Goal: Information Seeking & Learning: Check status

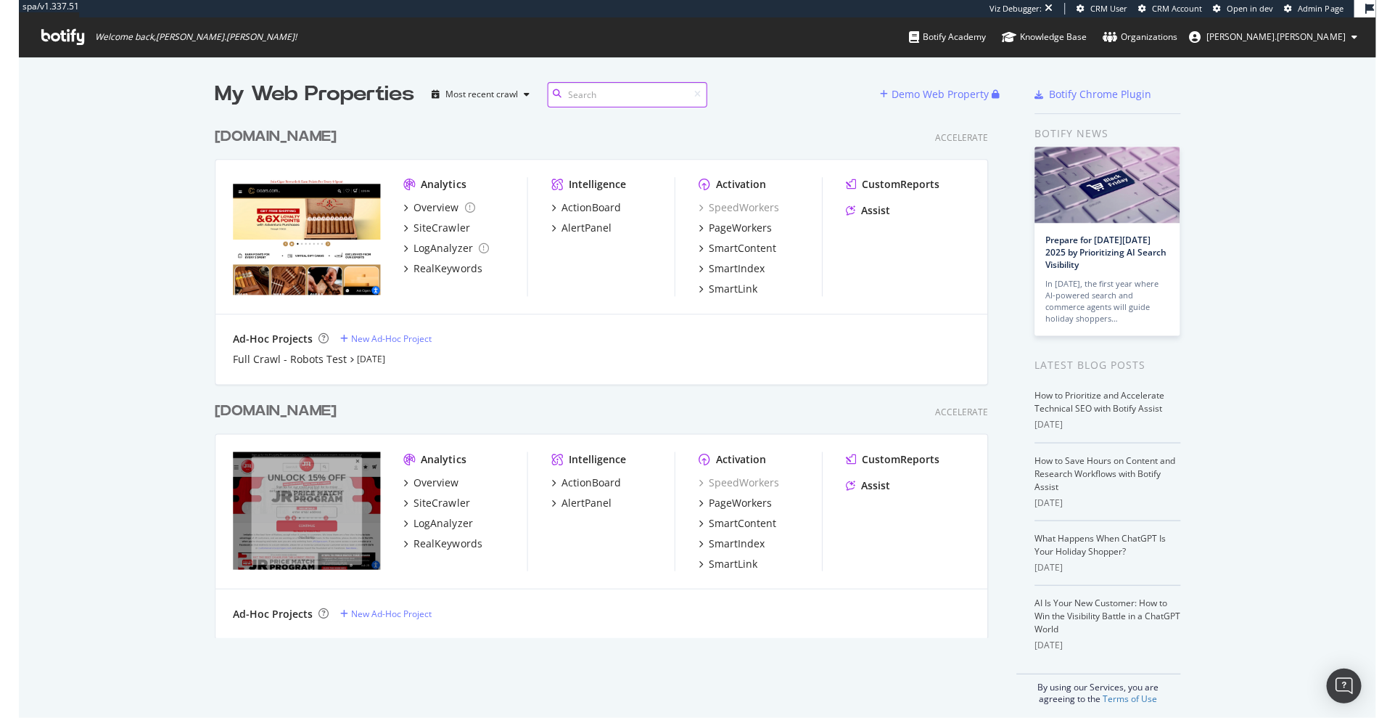
scroll to position [718, 1395]
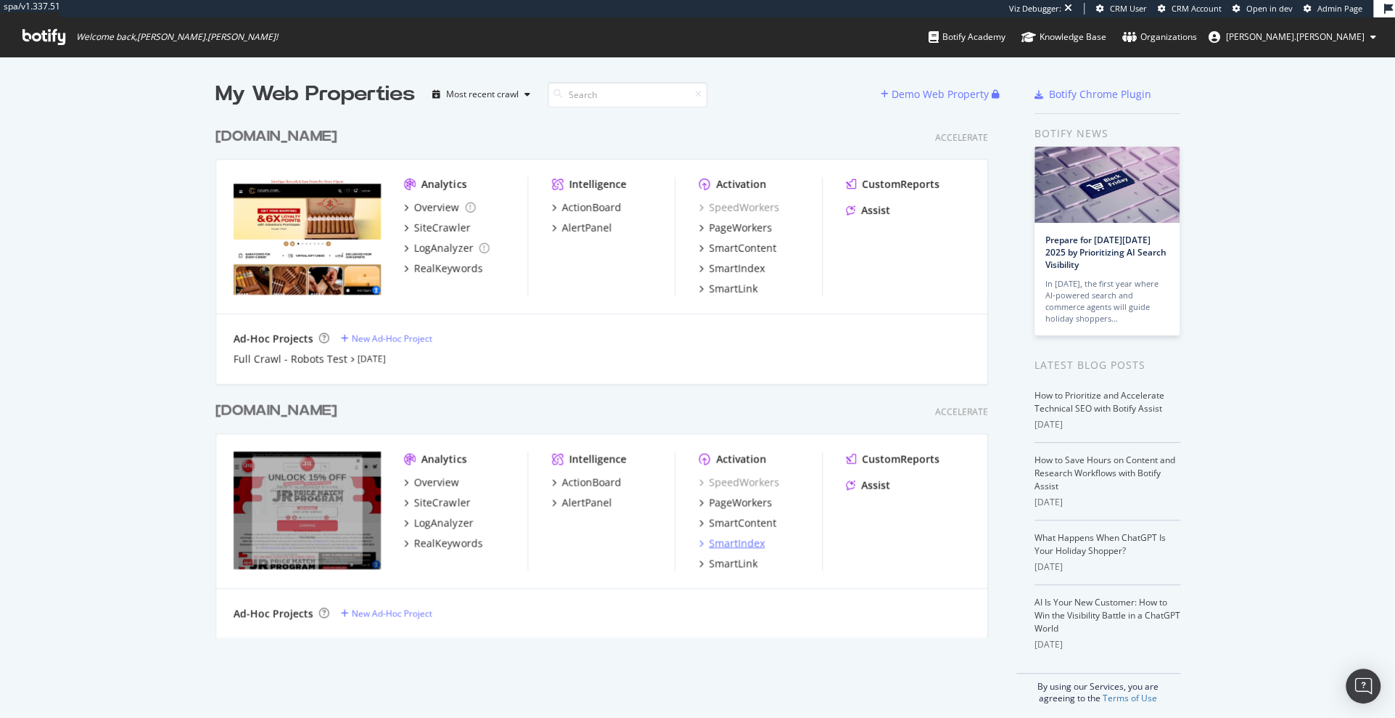
click at [744, 546] on div "SmartIndex" at bounding box center [737, 543] width 56 height 15
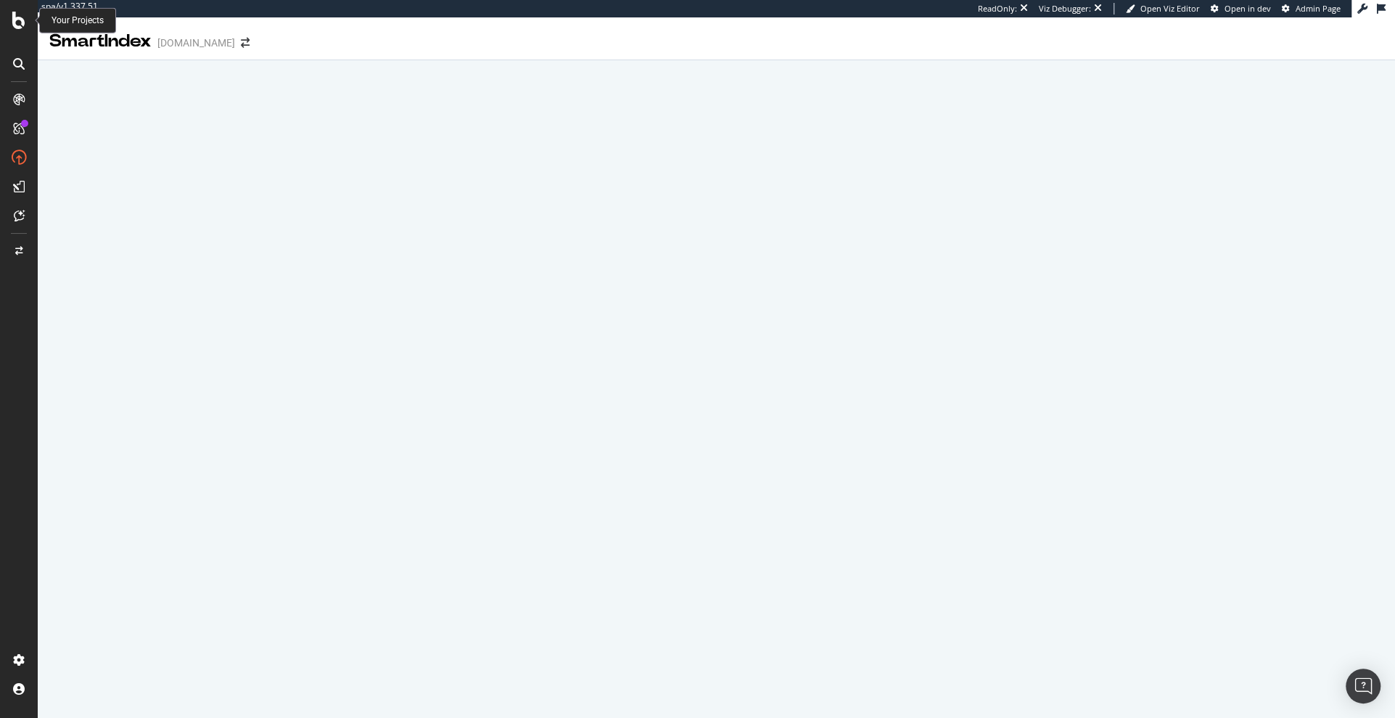
click at [20, 24] on icon at bounding box center [18, 20] width 13 height 17
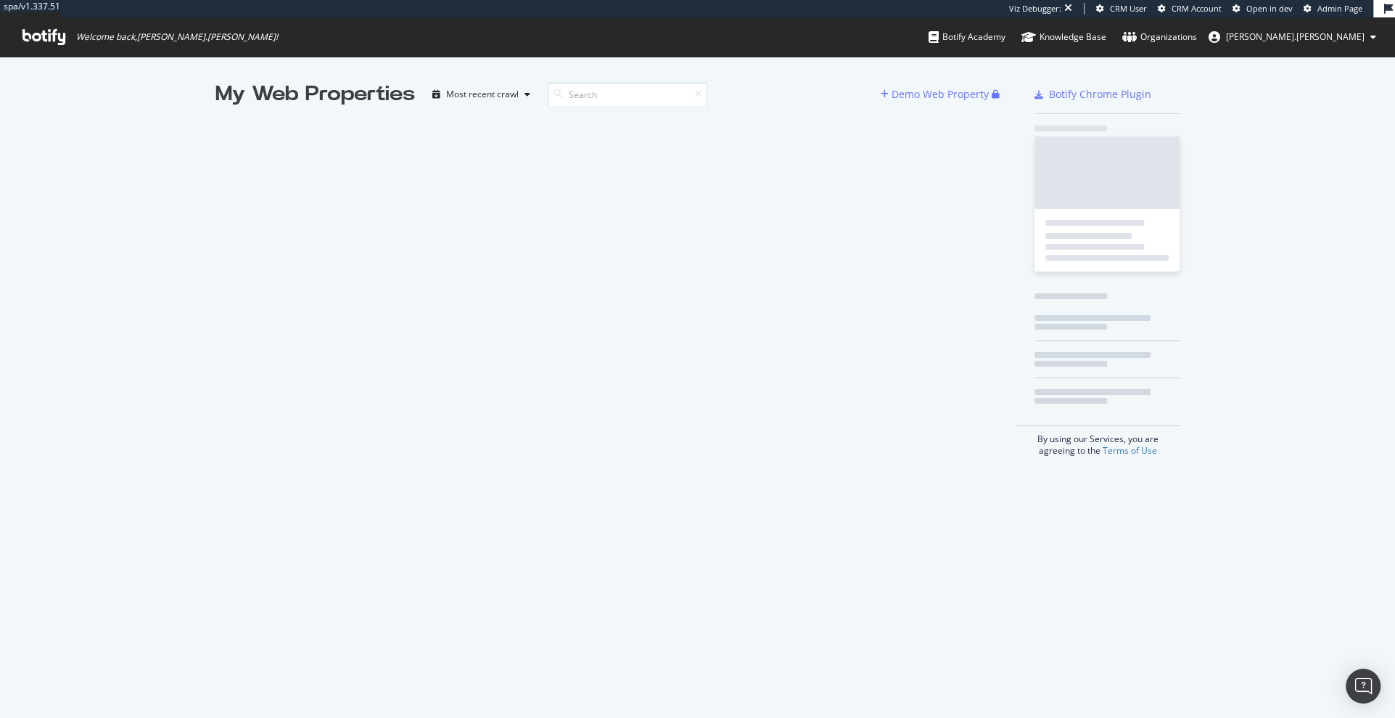
scroll to position [0, 1]
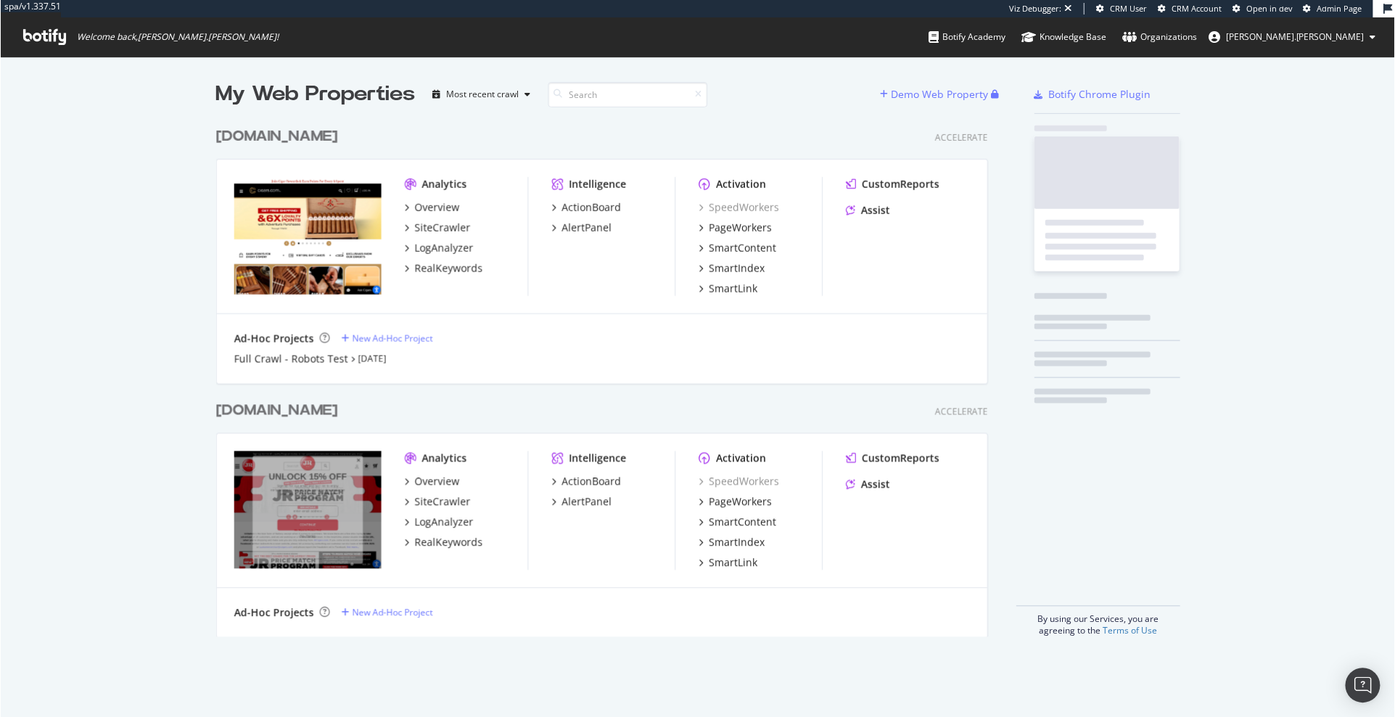
scroll to position [528, 784]
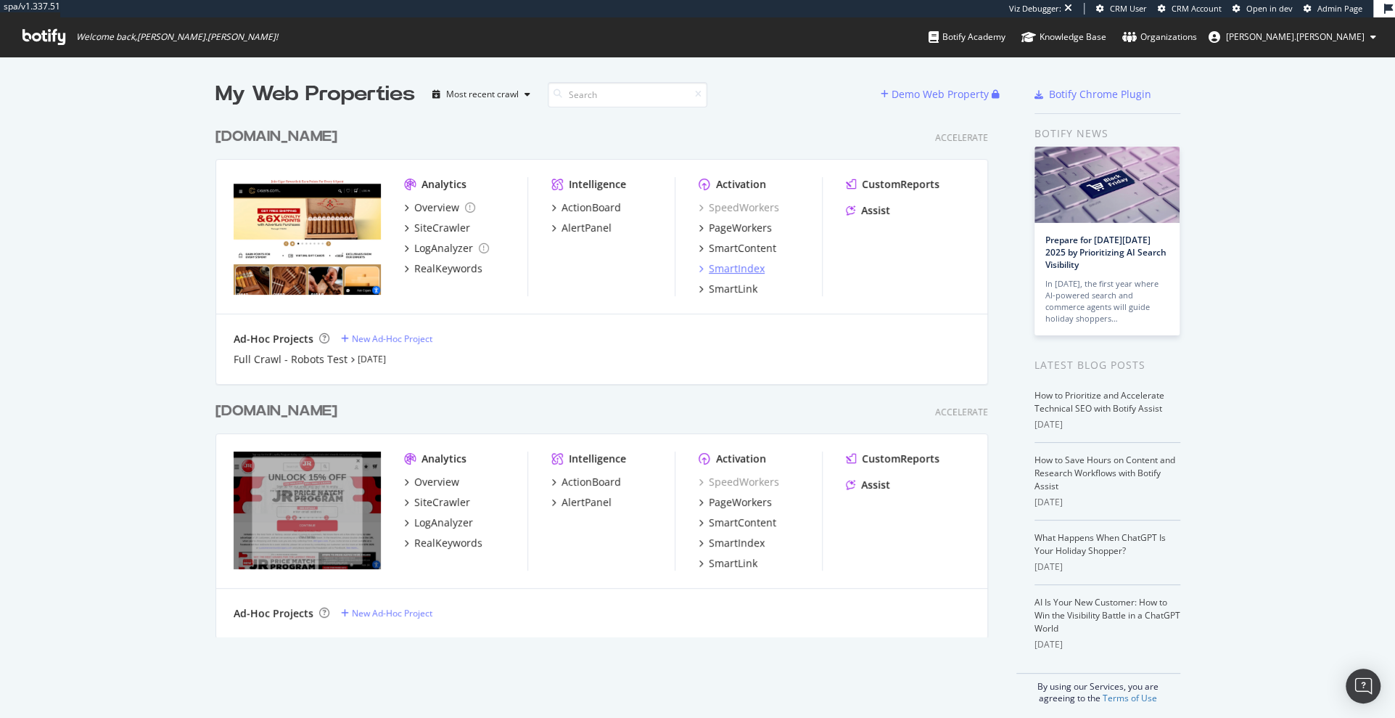
click at [741, 265] on div "SmartIndex" at bounding box center [737, 268] width 56 height 15
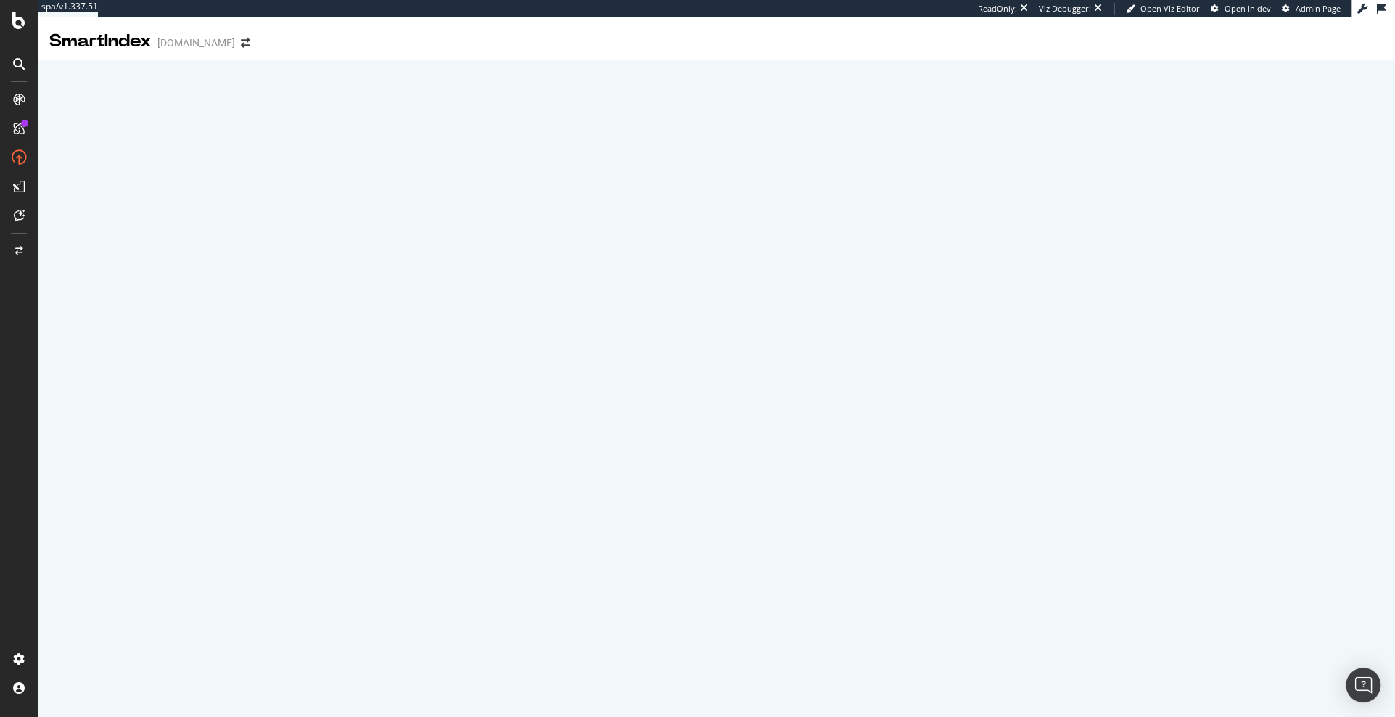
click at [15, 21] on icon at bounding box center [18, 20] width 13 height 17
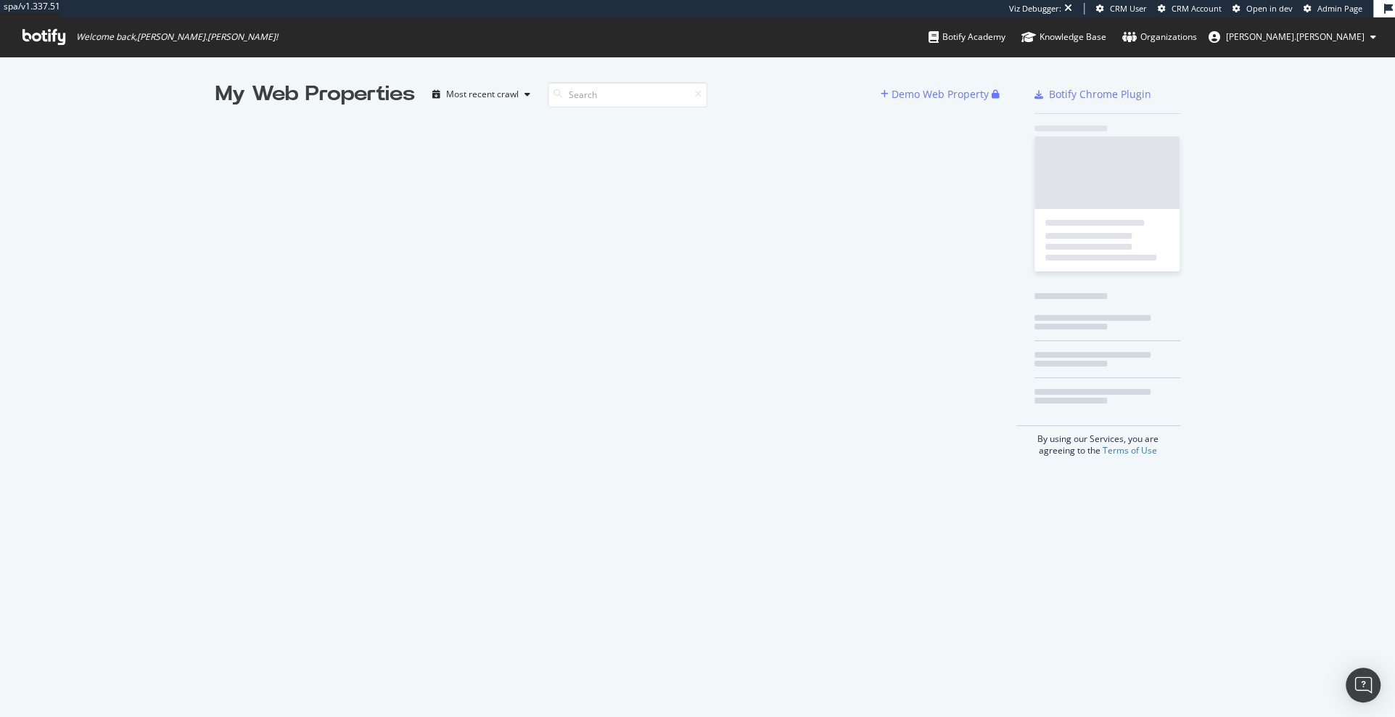
scroll to position [717, 1395]
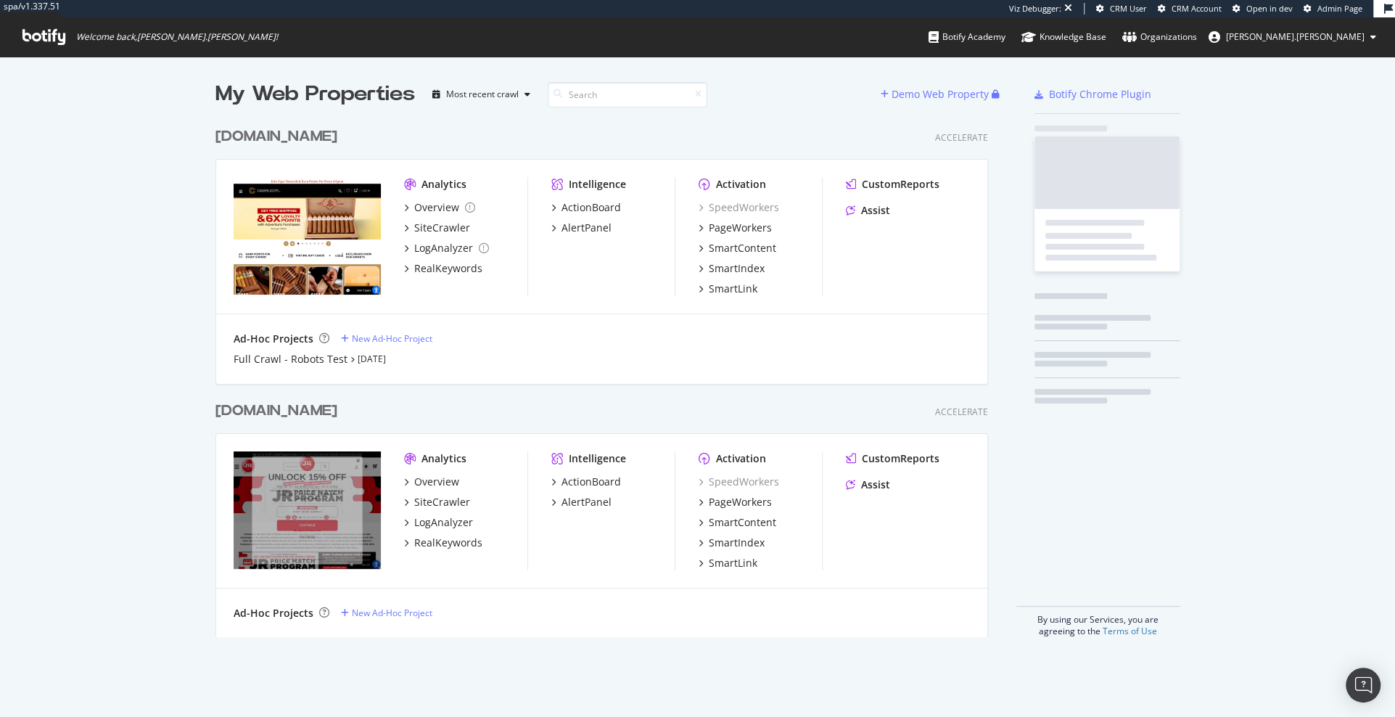
scroll to position [528, 784]
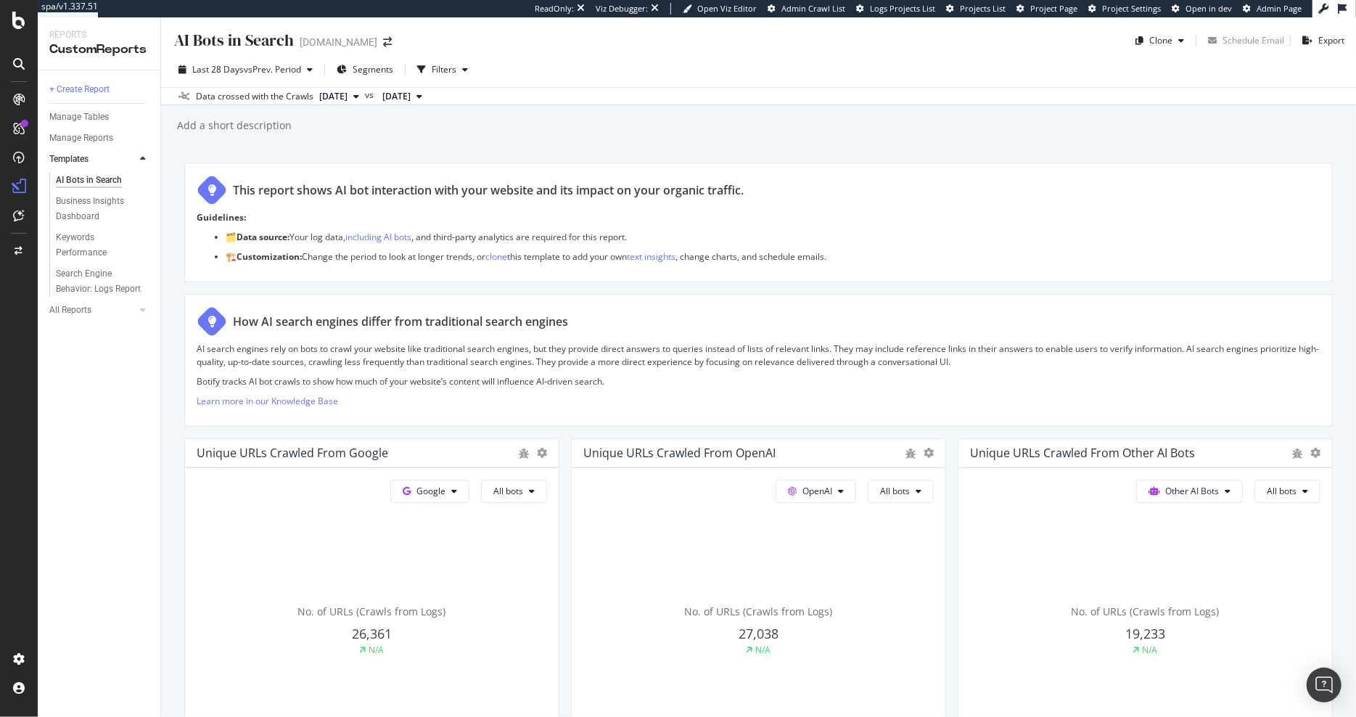
scroll to position [1112, 0]
